Goal: Download file/media

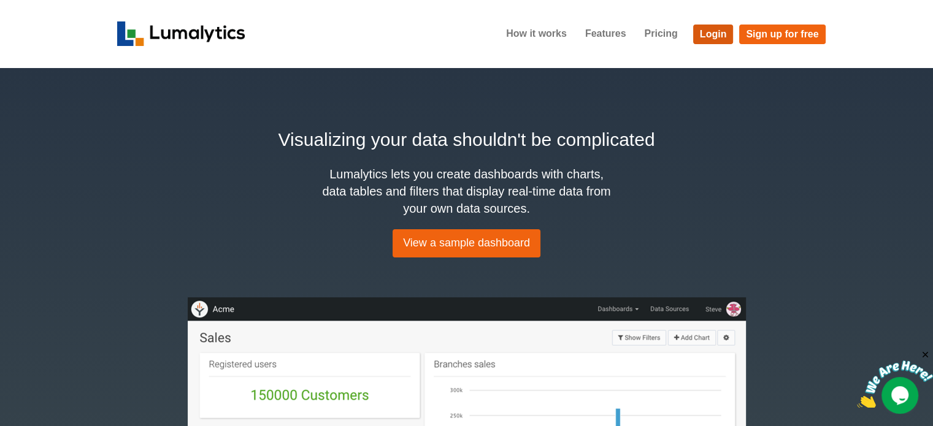
drag, startPoint x: 714, startPoint y: 28, endPoint x: 673, endPoint y: 63, distance: 53.9
click at [714, 28] on link "Login" at bounding box center [713, 35] width 40 height 20
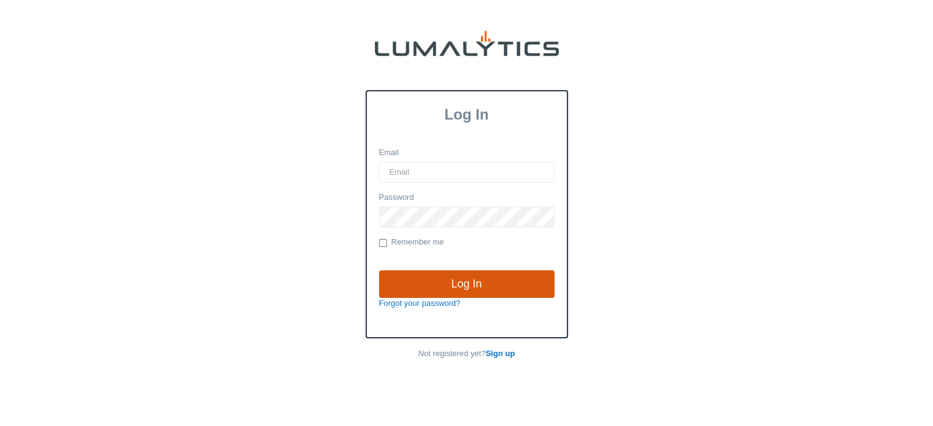
type input "cnoordyke@valleytruckparts.com"
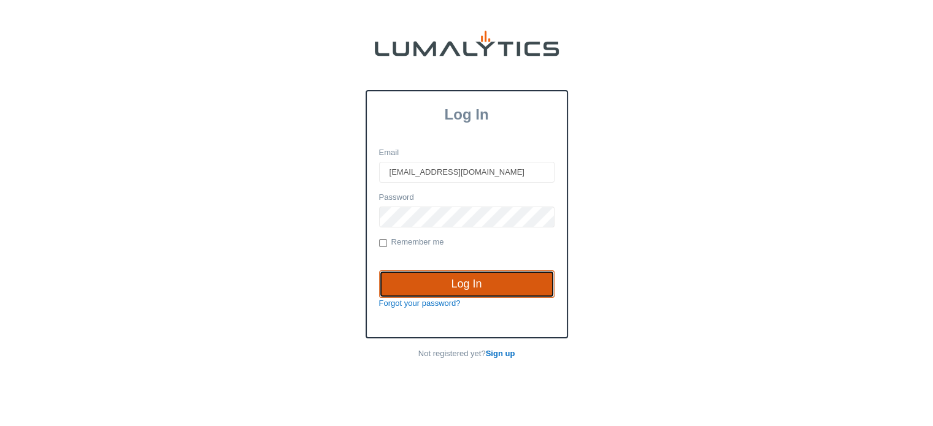
click at [464, 284] on input "Log In" at bounding box center [466, 284] width 175 height 28
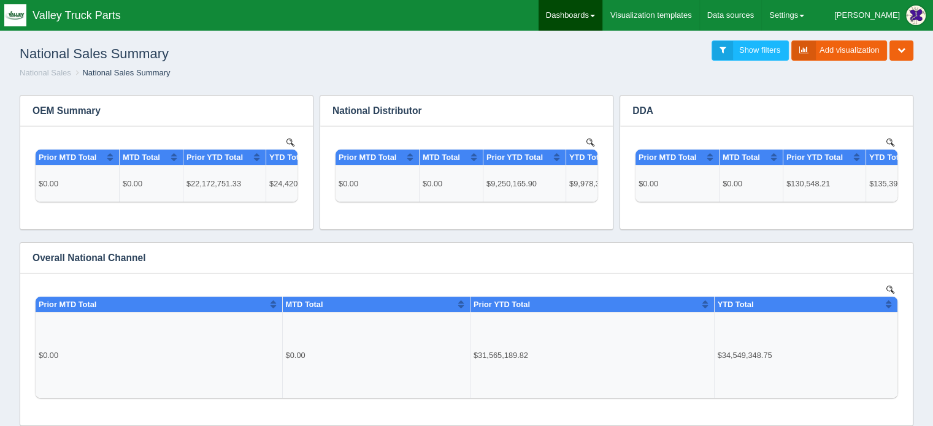
click at [602, 13] on link "Dashboards" at bounding box center [570, 15] width 64 height 31
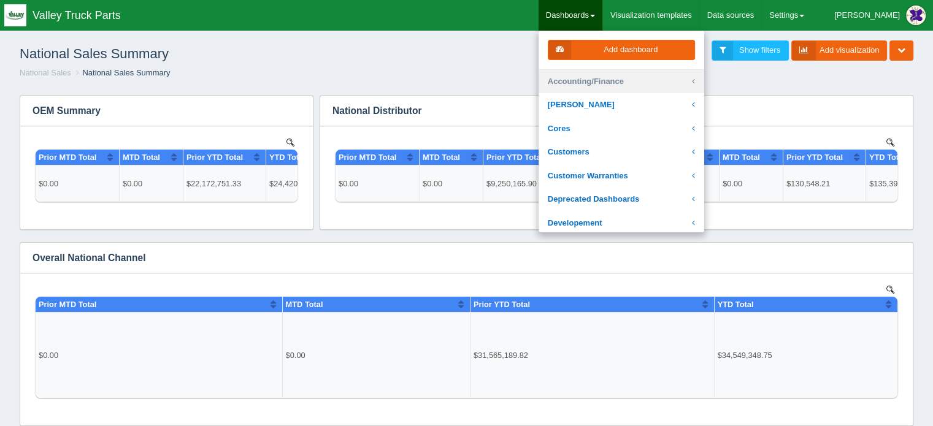
click at [618, 78] on link "Accounting/Finance" at bounding box center [621, 82] width 166 height 24
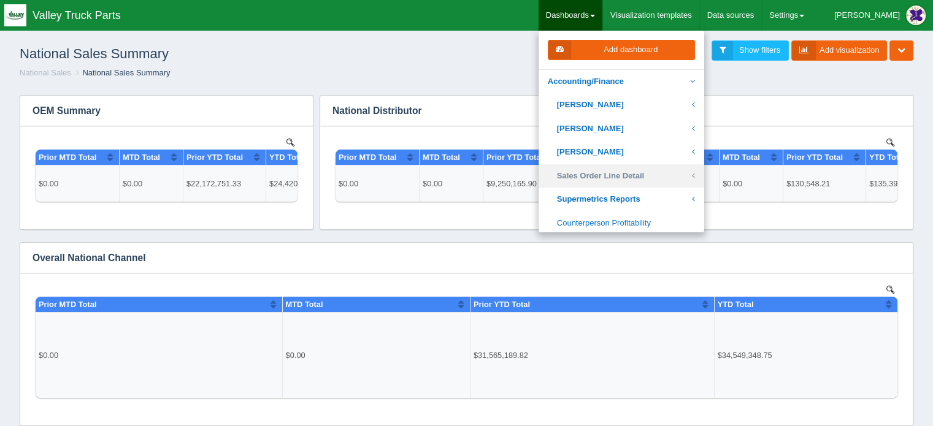
click at [635, 171] on link "Sales Order Line Detail" at bounding box center [621, 176] width 166 height 24
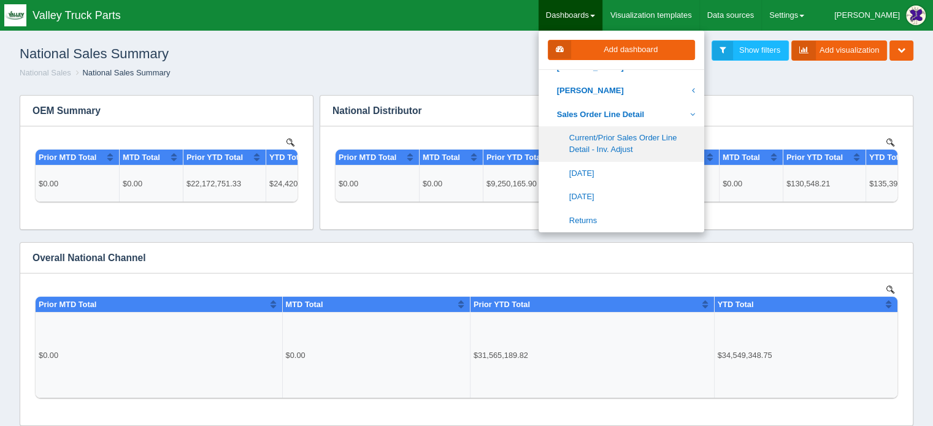
click at [630, 139] on link "Current/Prior Sales Order Line Detail - Inv. Adjust" at bounding box center [621, 143] width 166 height 35
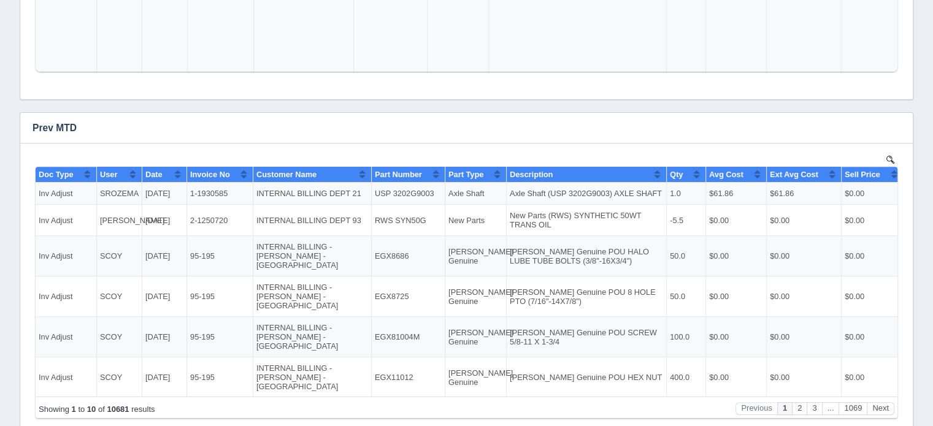
scroll to position [438, 0]
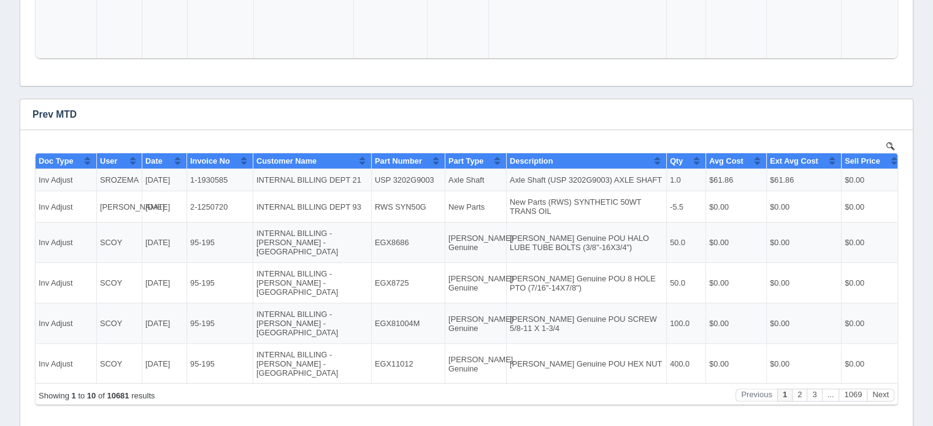
drag, startPoint x: 937, startPoint y: 86, endPoint x: 834, endPoint y: 1, distance: 133.3
click at [895, 112] on icon "button" at bounding box center [895, 114] width 8 height 8
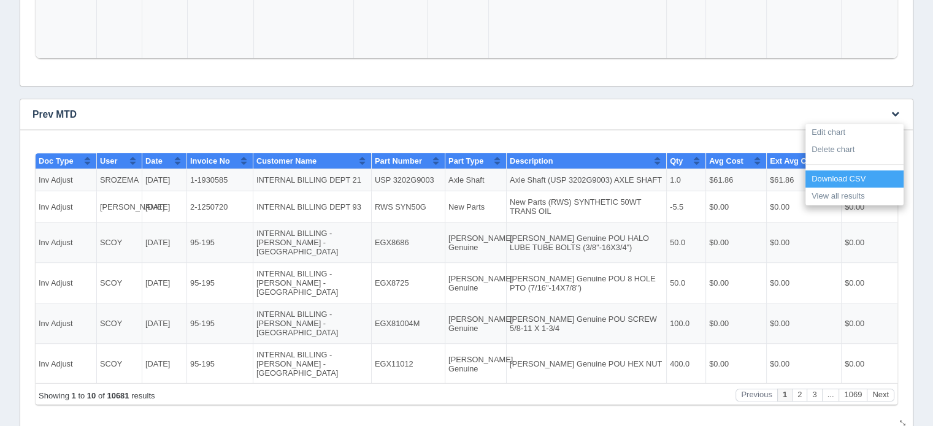
click at [839, 177] on link "Download CSV" at bounding box center [854, 179] width 98 height 18
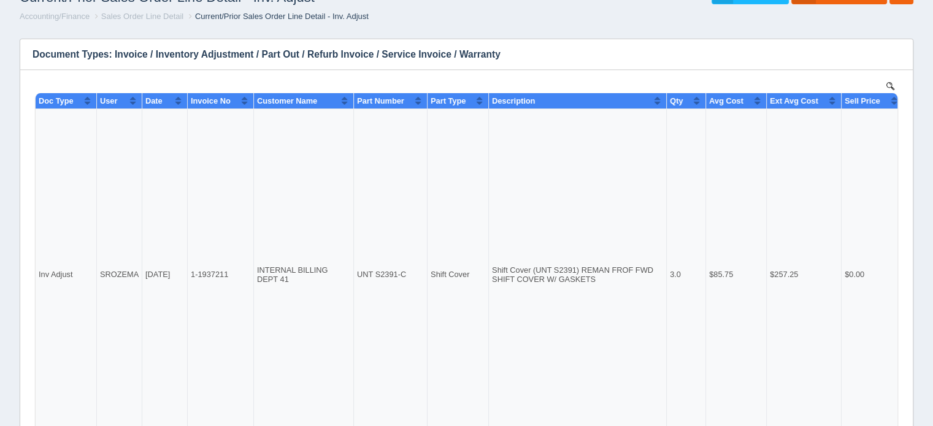
scroll to position [0, 0]
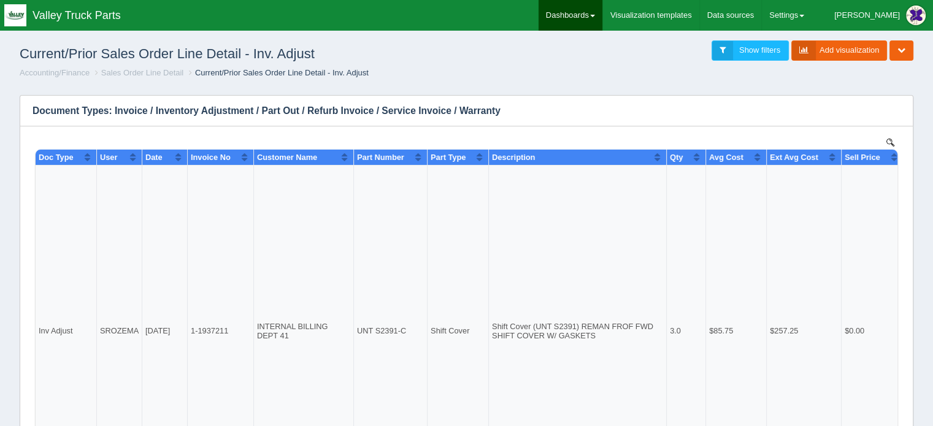
click at [602, 14] on link "Dashboards" at bounding box center [570, 15] width 64 height 31
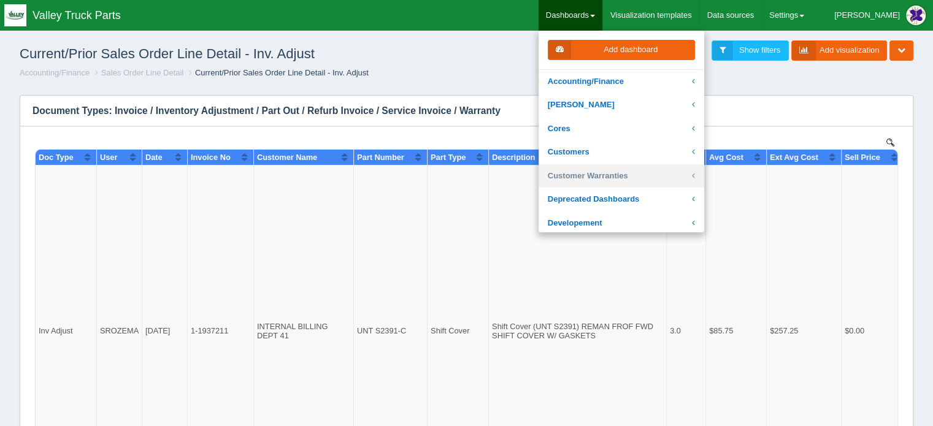
click at [625, 174] on link "Customer Warranties" at bounding box center [621, 176] width 166 height 24
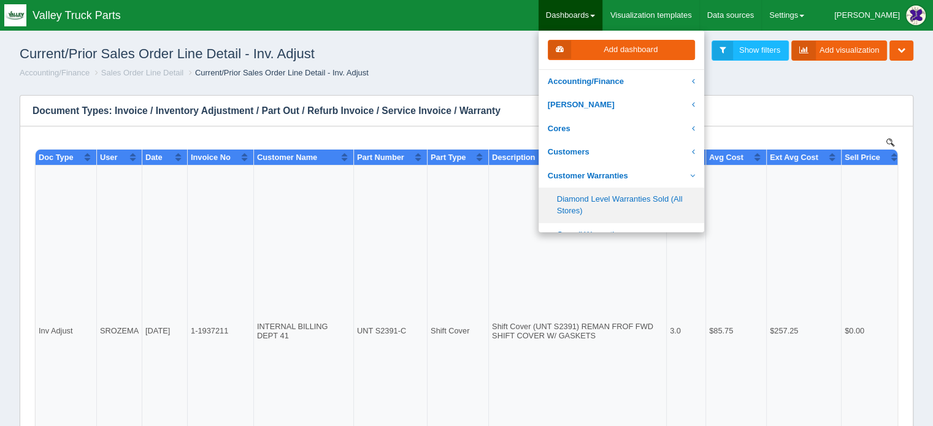
click at [622, 198] on link "Diamond Level Warranties Sold (All Stores)" at bounding box center [621, 205] width 166 height 35
